Goal: Information Seeking & Learning: Learn about a topic

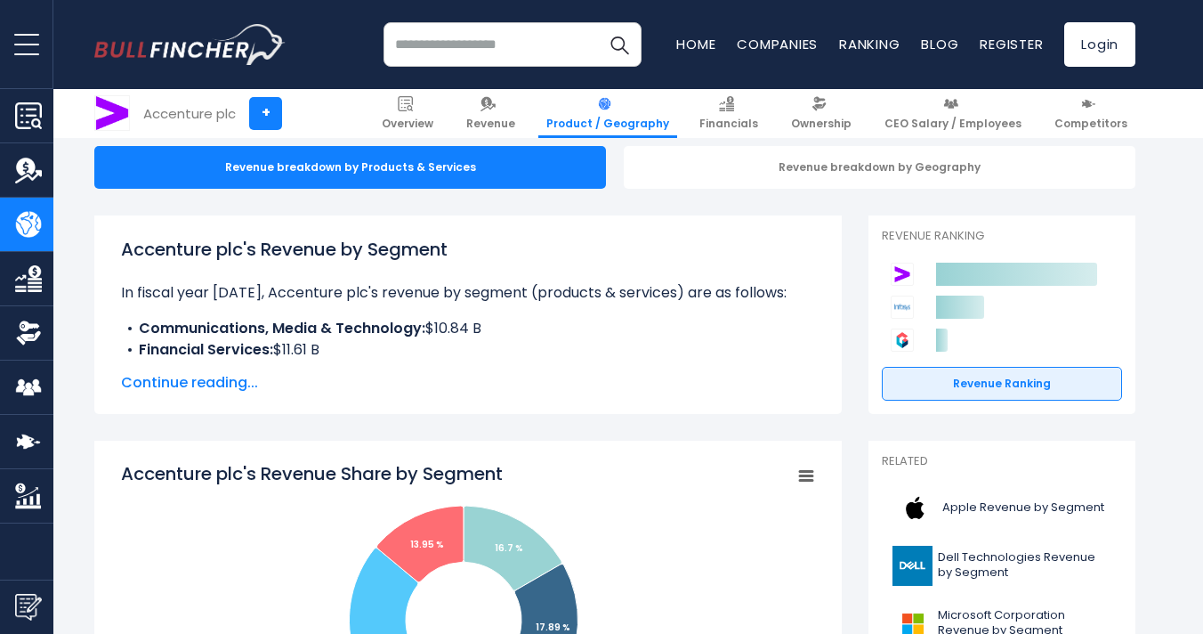
scroll to position [186, 0]
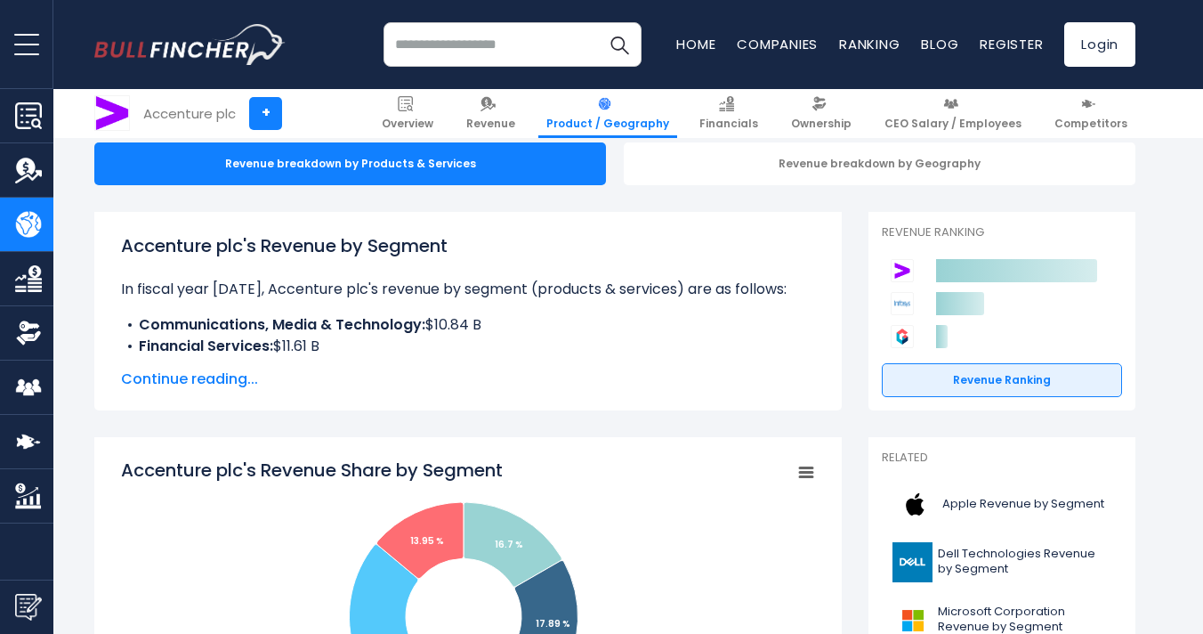
click at [220, 378] on span "Continue reading..." at bounding box center [468, 379] width 694 height 21
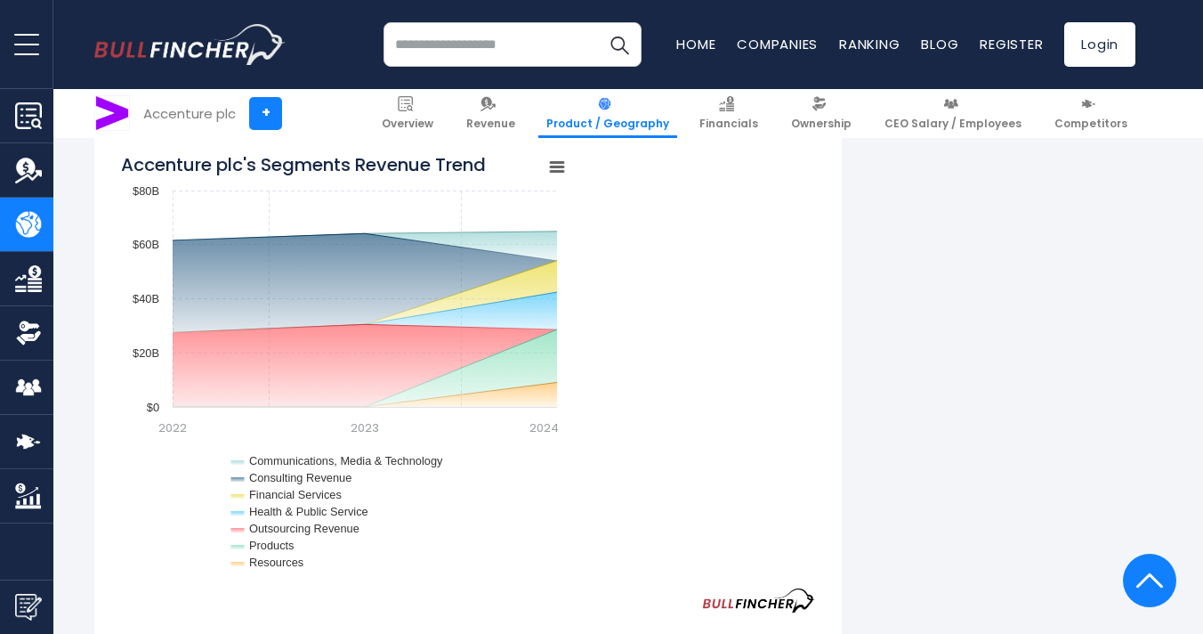
scroll to position [1771, 0]
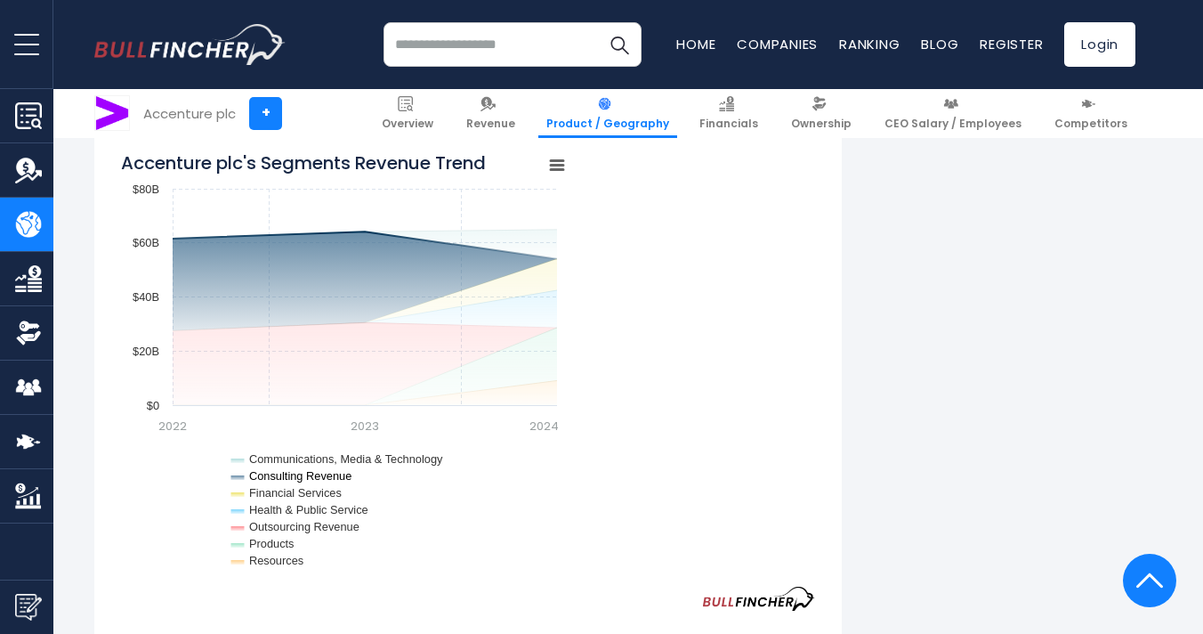
click at [332, 473] on text "Consulting Revenue" at bounding box center [300, 475] width 102 height 13
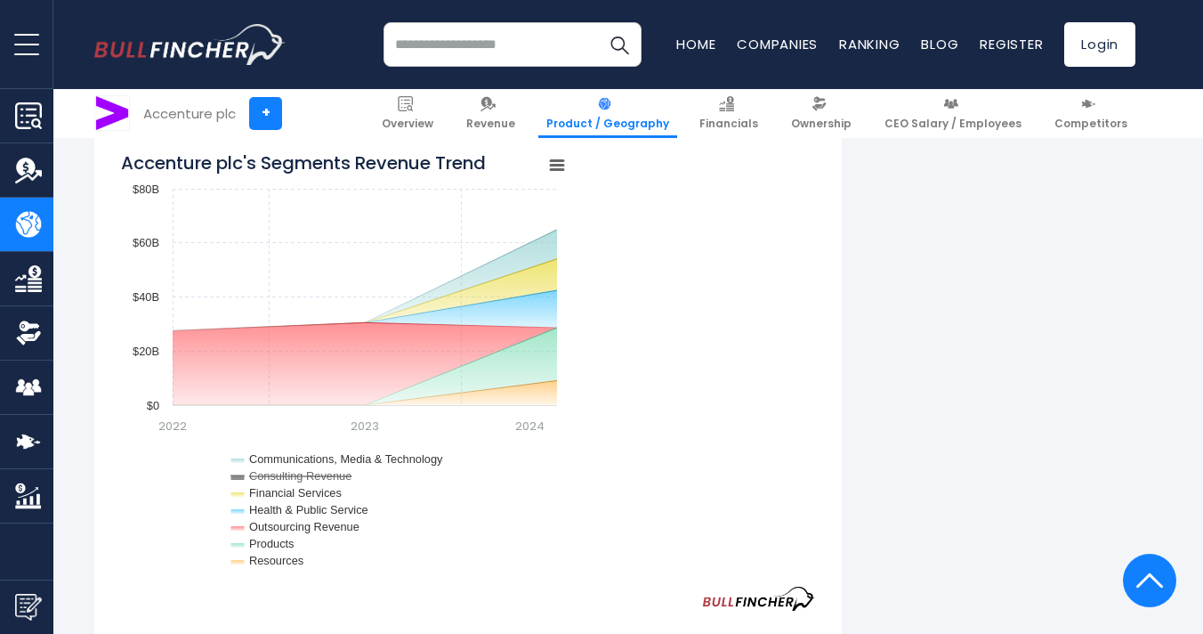
click at [332, 473] on text "Consulting Revenue" at bounding box center [300, 475] width 102 height 13
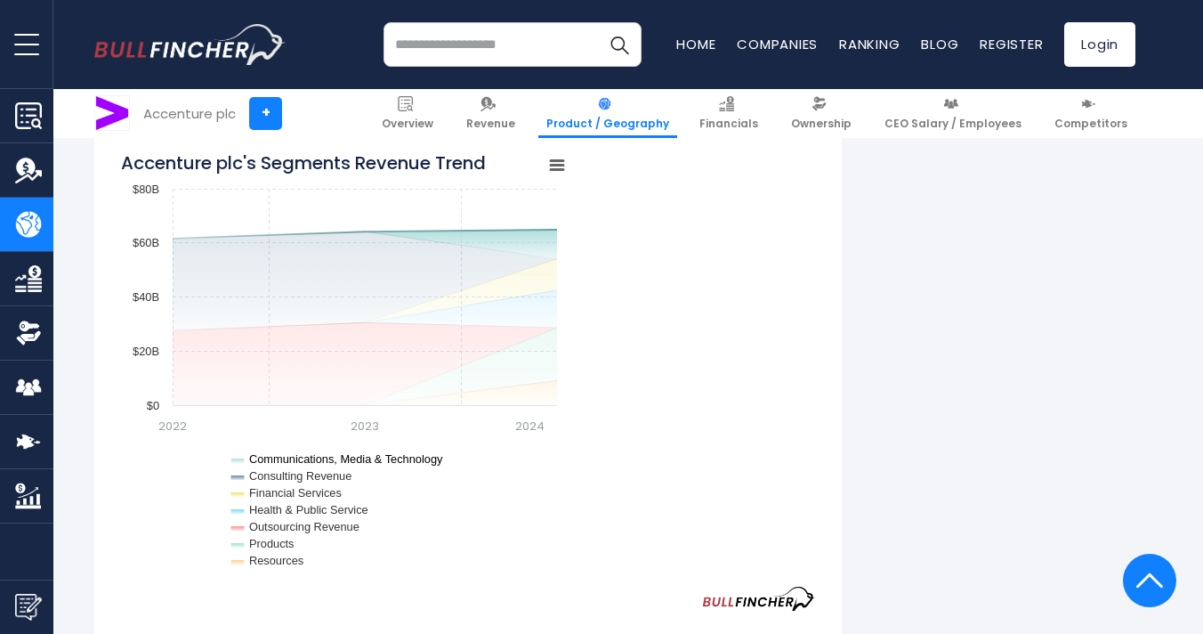
click at [357, 458] on text "Communications, Media & Technology" at bounding box center [346, 458] width 194 height 13
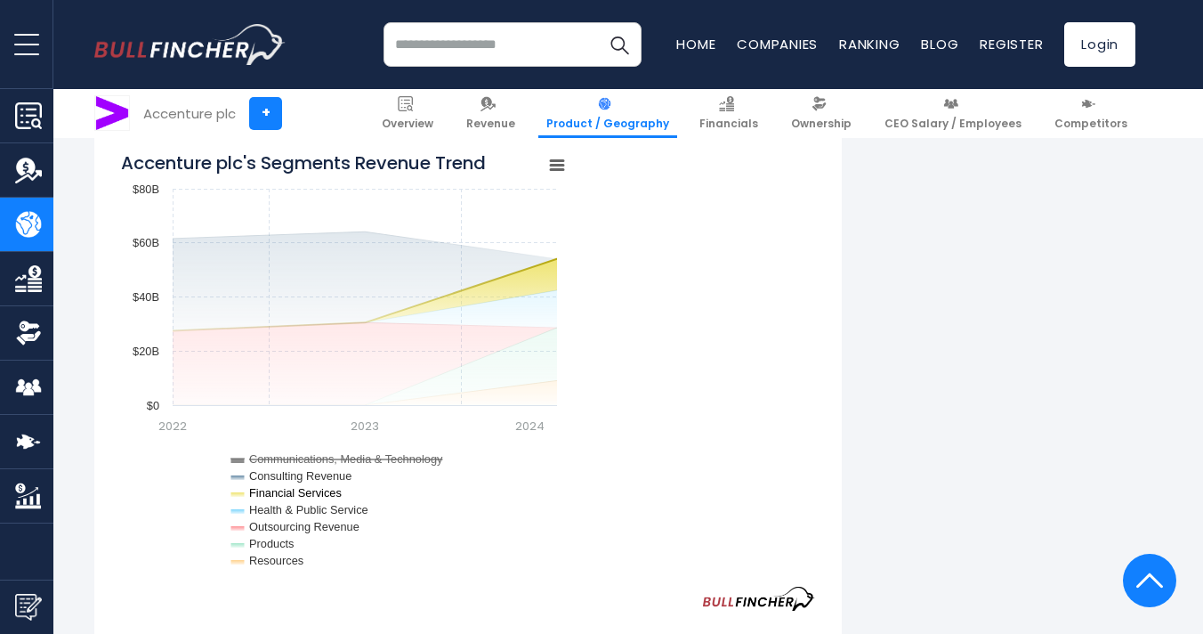
click at [336, 489] on text "Financial Services" at bounding box center [295, 492] width 93 height 13
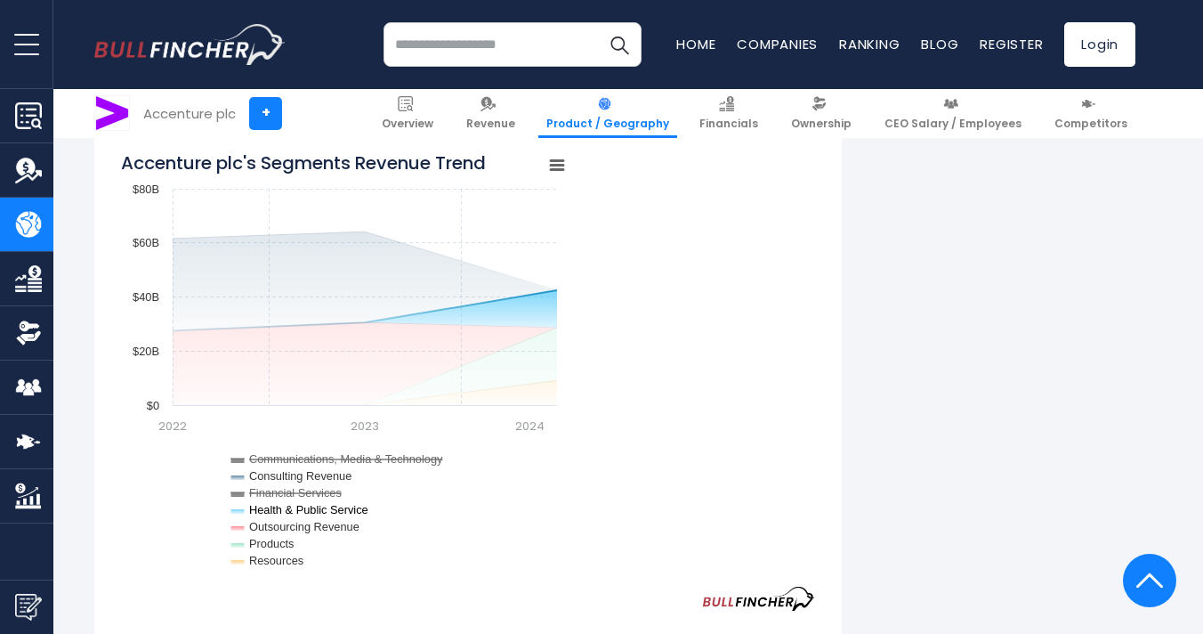
click at [367, 509] on text "Health & Public Service" at bounding box center [308, 509] width 119 height 13
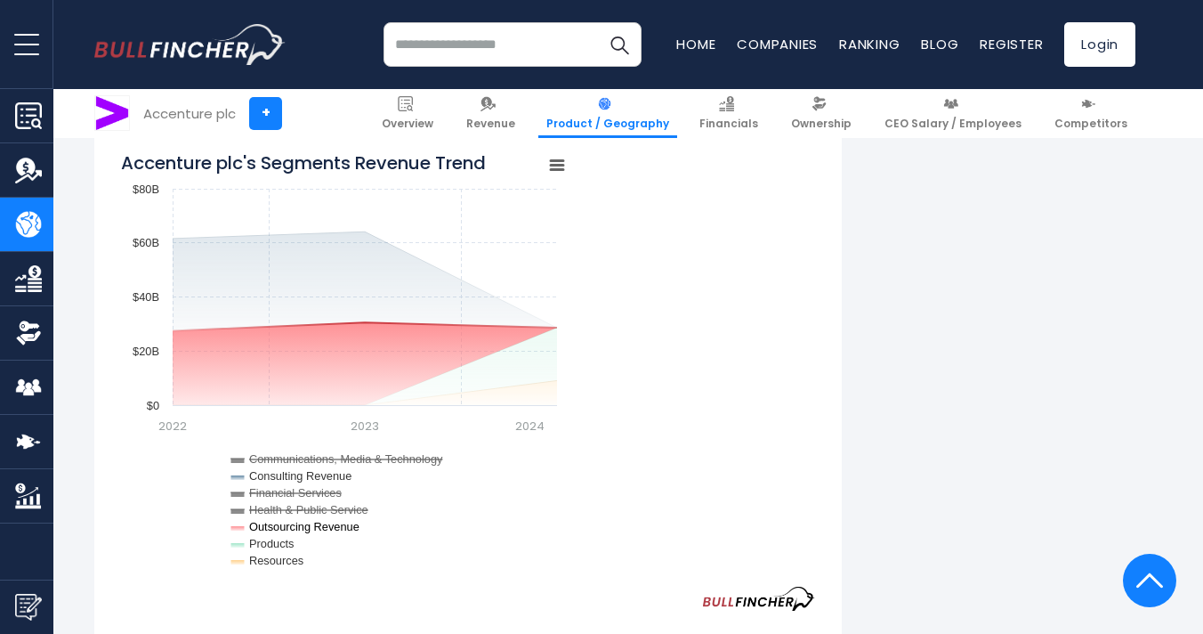
click at [347, 525] on text "Outsourcing Revenue" at bounding box center [304, 526] width 110 height 13
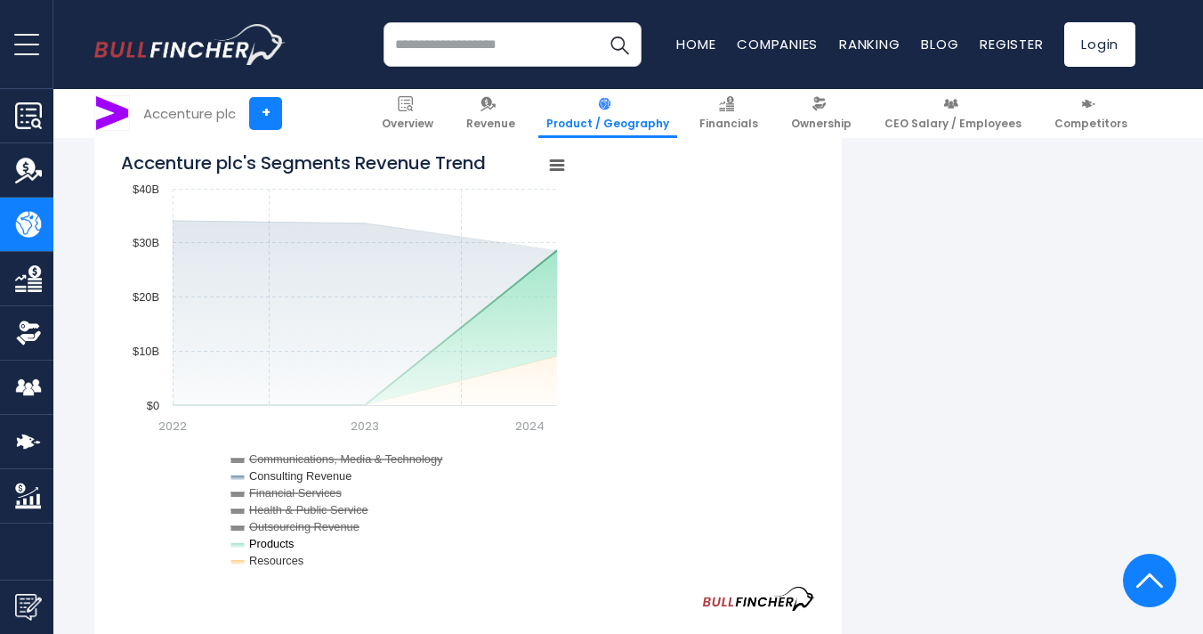
click at [288, 544] on text "Products" at bounding box center [271, 543] width 45 height 13
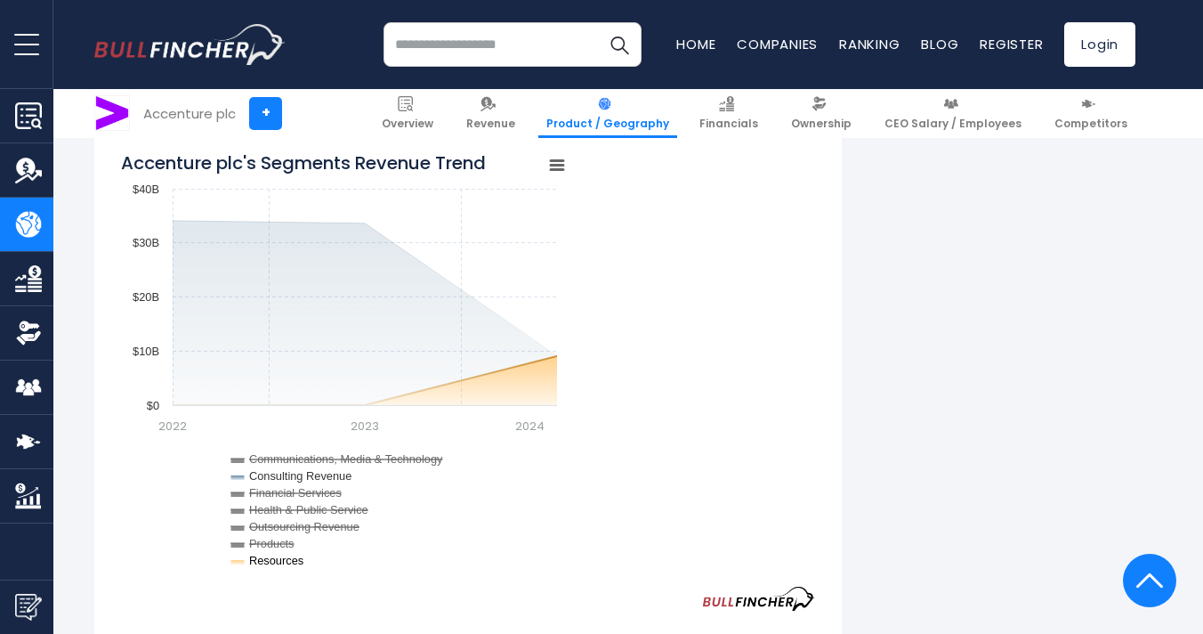
click at [300, 560] on text "Resources" at bounding box center [276, 560] width 54 height 13
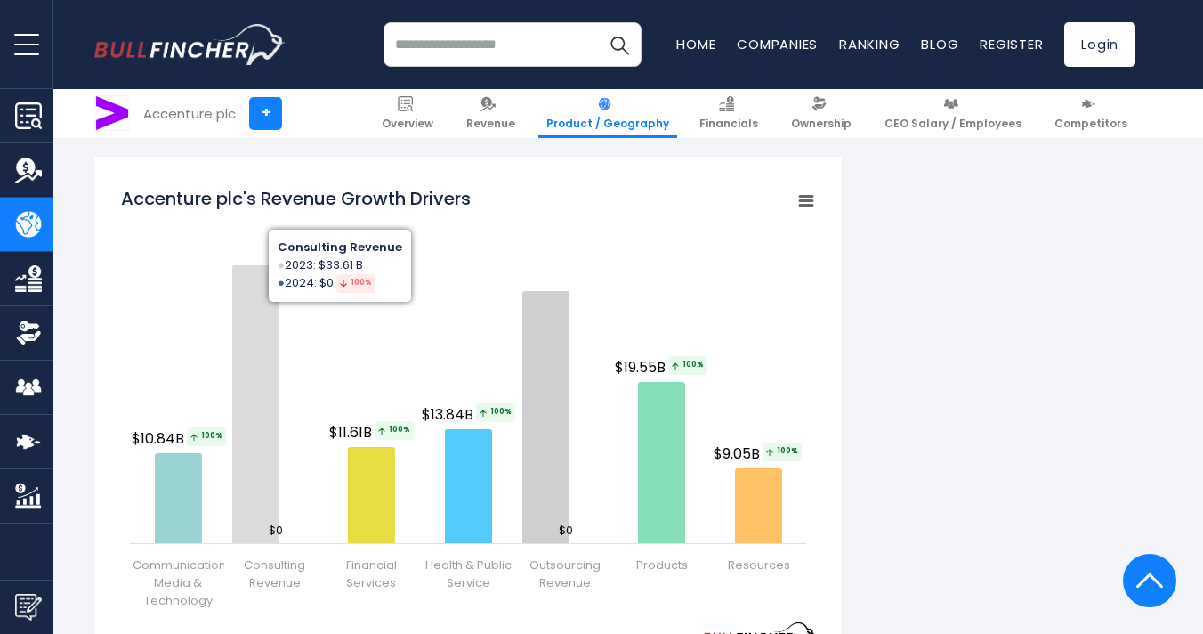
scroll to position [2386, 0]
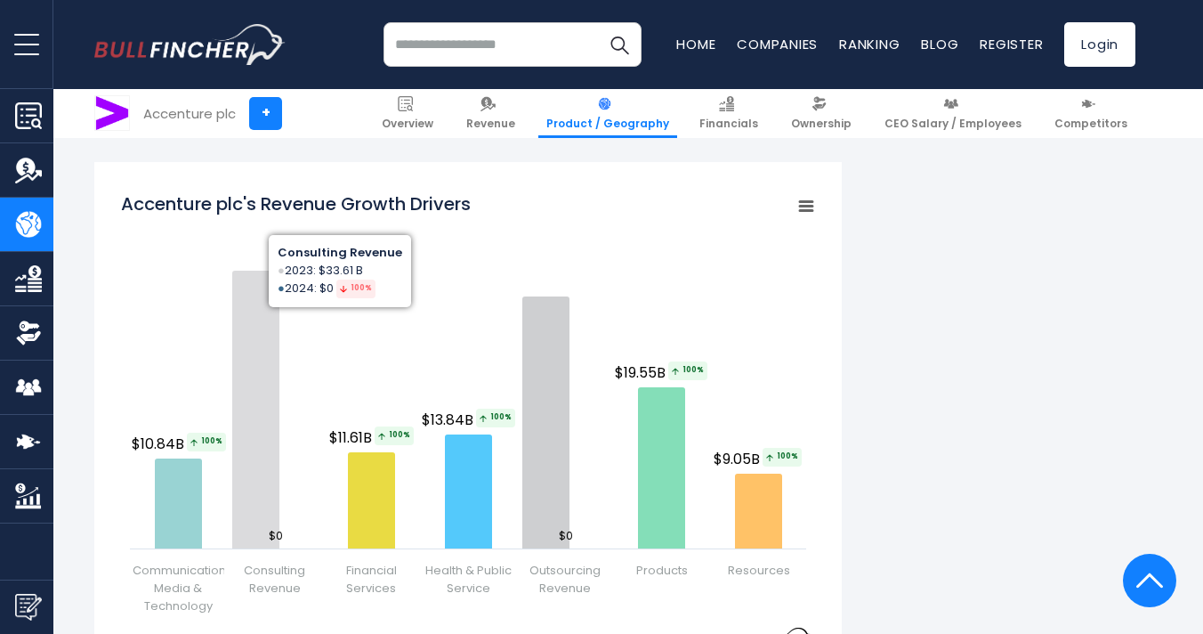
click at [272, 340] on icon "Accenture plc's Revenue Growth Drivers" at bounding box center [255, 410] width 47 height 278
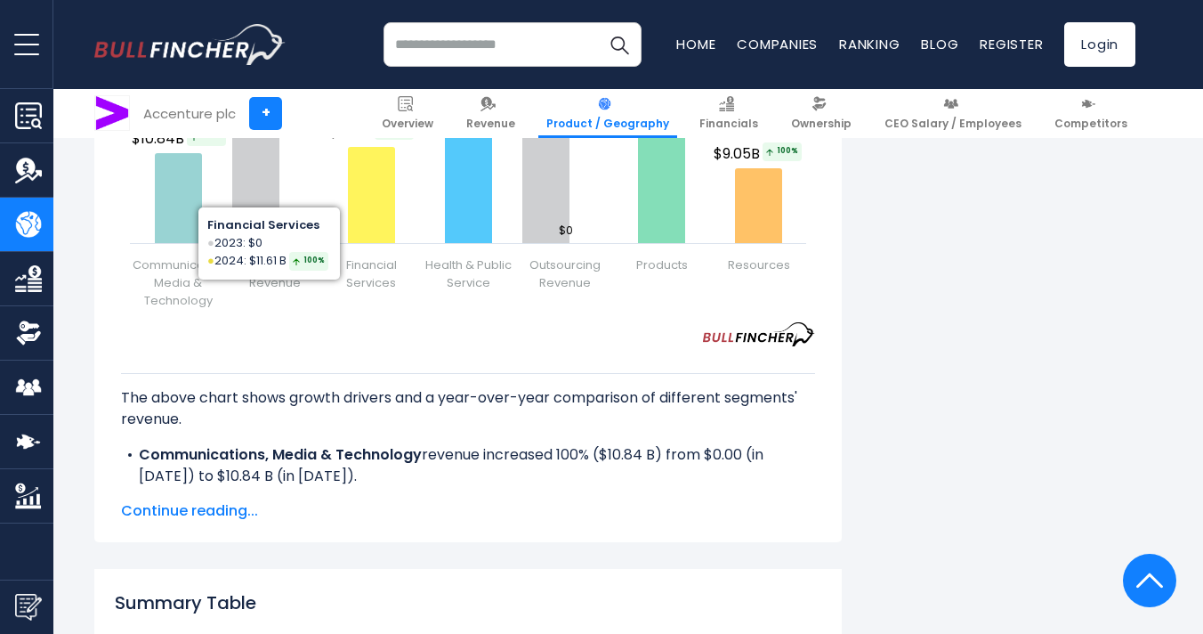
scroll to position [2691, 0]
